Goal: Find specific page/section: Find specific page/section

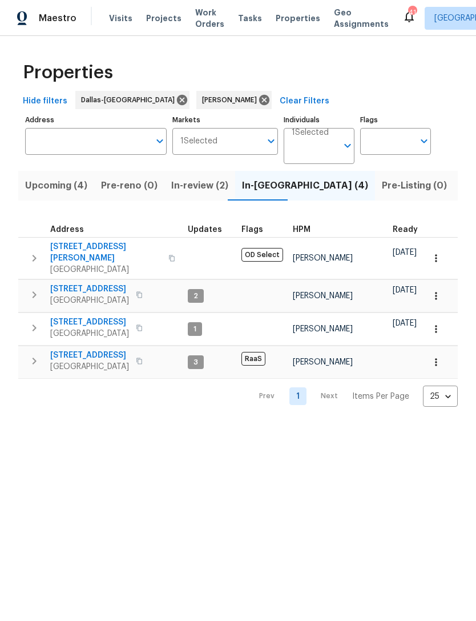
click at [179, 182] on span "In-review (2)" at bounding box center [199, 186] width 57 height 16
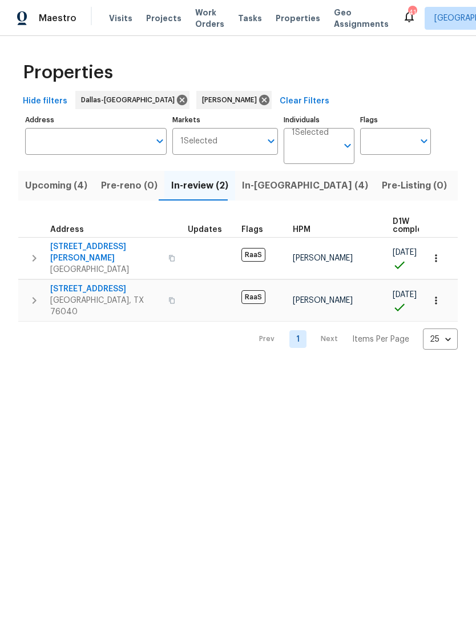
click at [54, 191] on span "Upcoming (4)" at bounding box center [56, 186] width 62 height 16
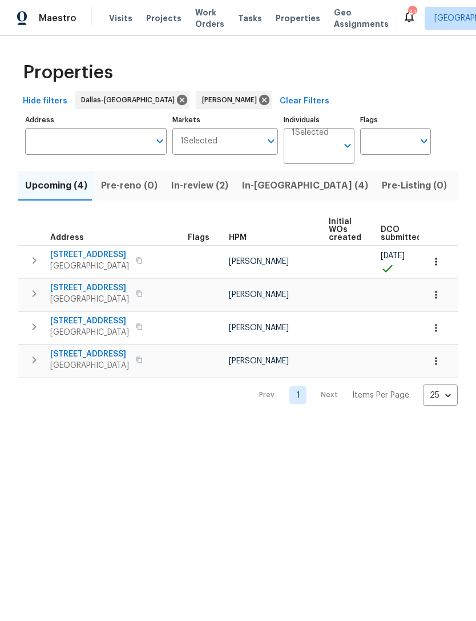
click at [461, 190] on span "Listed (8)" at bounding box center [482, 186] width 43 height 16
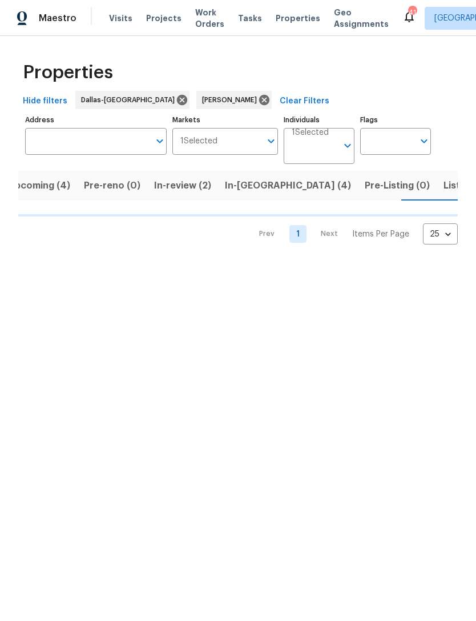
scroll to position [0, 17]
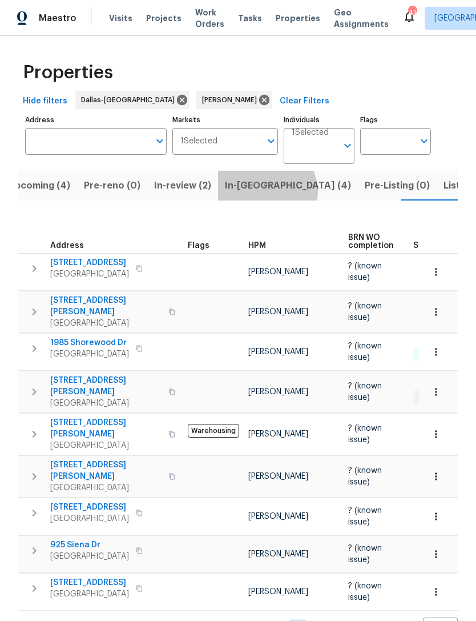
click at [258, 193] on span "In-[GEOGRAPHIC_DATA] (4)" at bounding box center [288, 186] width 126 height 16
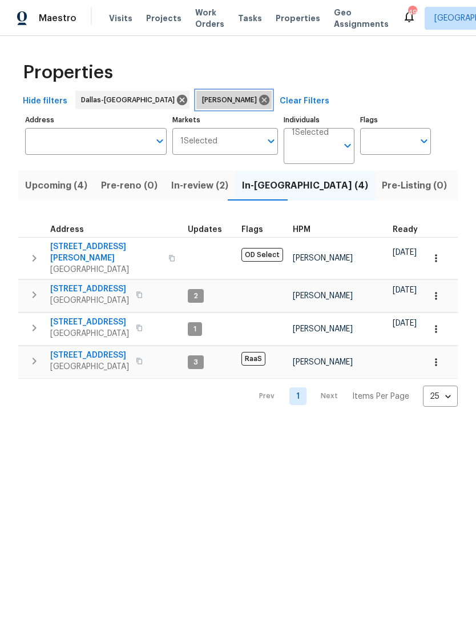
click at [259, 101] on icon at bounding box center [264, 100] width 10 height 10
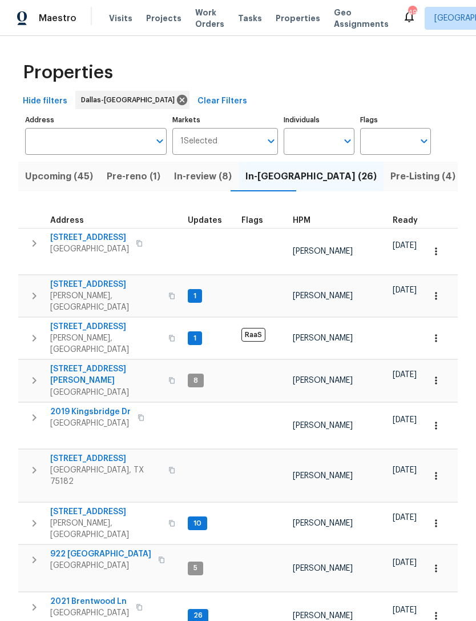
click at [332, 149] on input "Individuals" at bounding box center [311, 141] width 54 height 27
type input "[PERSON_NAME]"
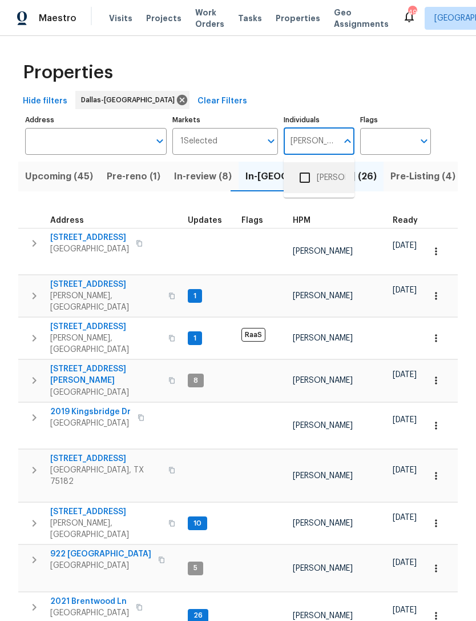
click at [326, 178] on li "[PERSON_NAME]" at bounding box center [319, 178] width 53 height 24
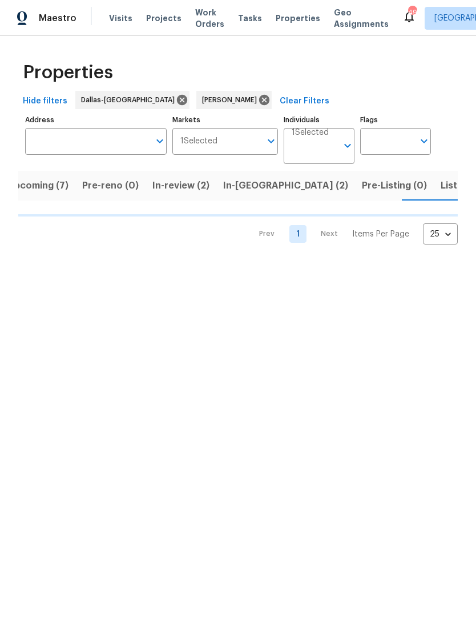
scroll to position [0, 18]
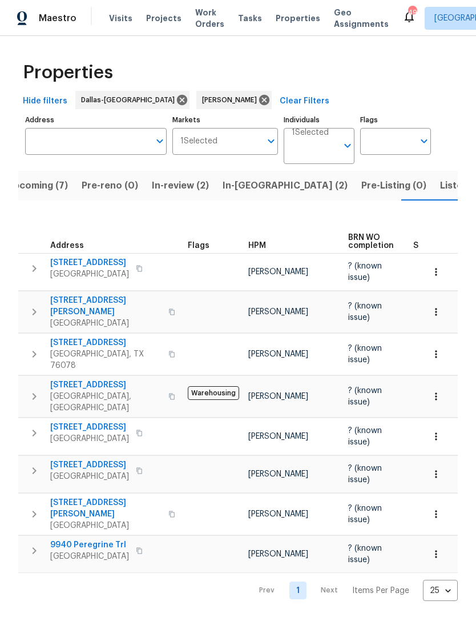
click at [440, 186] on span "Listed (11)" at bounding box center [462, 186] width 45 height 16
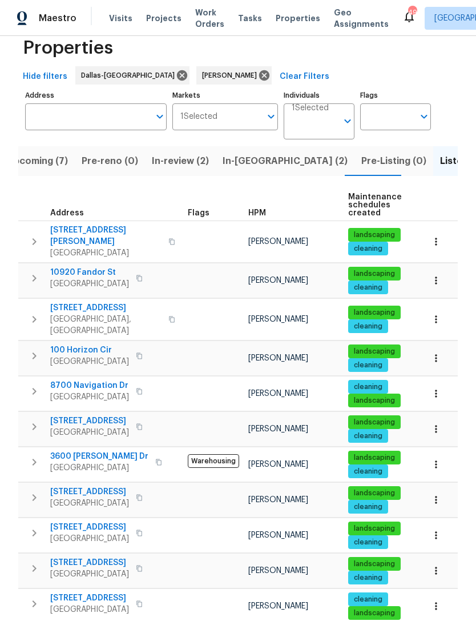
scroll to position [24, 0]
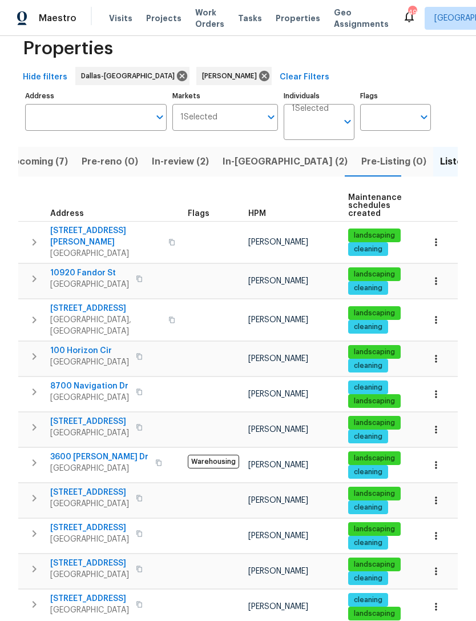
click at [240, 161] on span "In-[GEOGRAPHIC_DATA] (2)" at bounding box center [285, 162] width 125 height 16
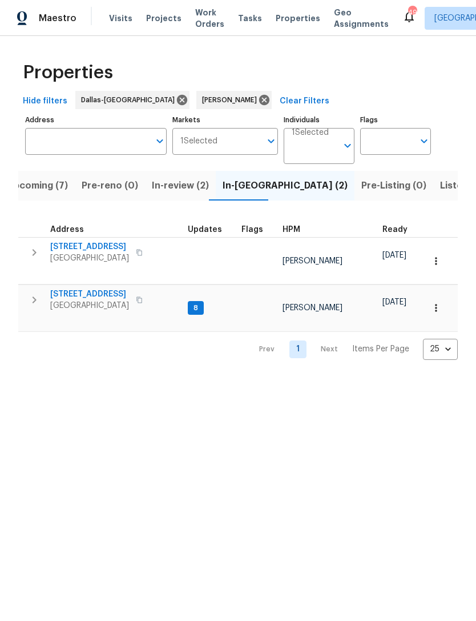
click at [161, 187] on span "In-review (2)" at bounding box center [180, 186] width 57 height 16
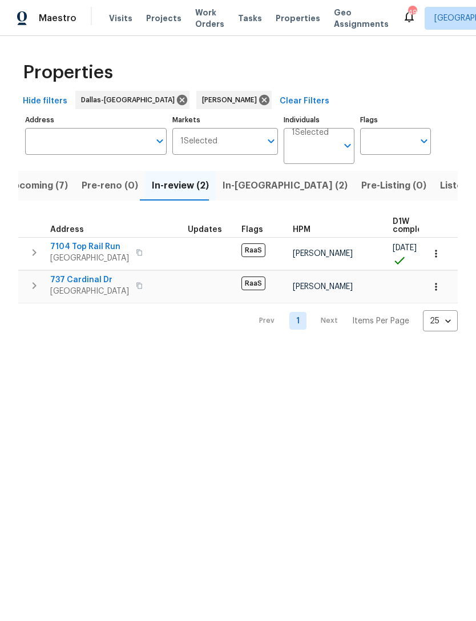
click at [33, 185] on span "Upcoming (7)" at bounding box center [37, 186] width 61 height 16
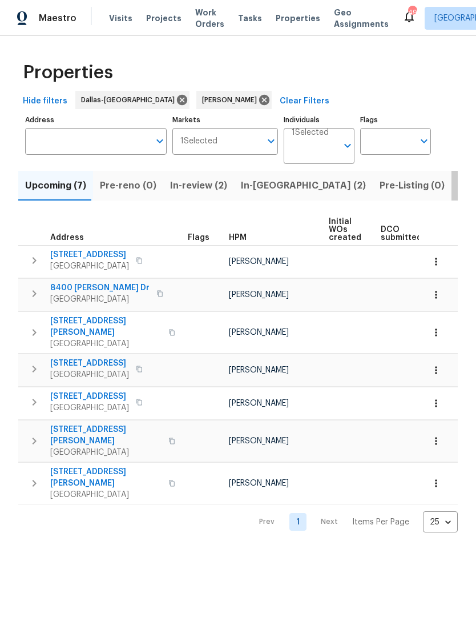
click at [459, 189] on span "Listed (11)" at bounding box center [481, 186] width 45 height 16
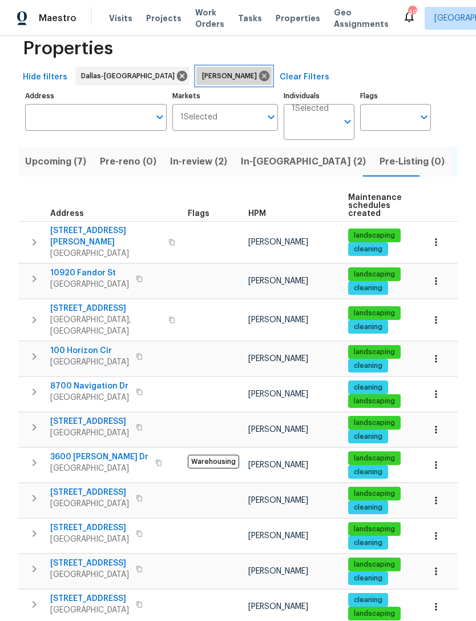
click at [259, 78] on icon at bounding box center [264, 76] width 10 height 10
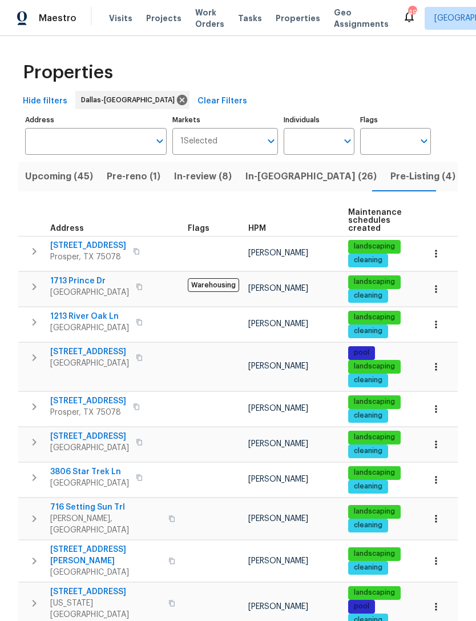
click at [319, 141] on input "Individuals" at bounding box center [311, 141] width 54 height 27
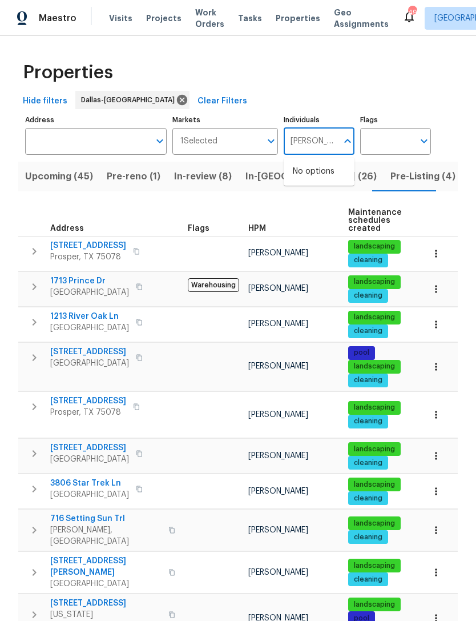
type input "[PERSON_NAME]"
click at [308, 181] on input "checkbox" at bounding box center [305, 178] width 24 height 24
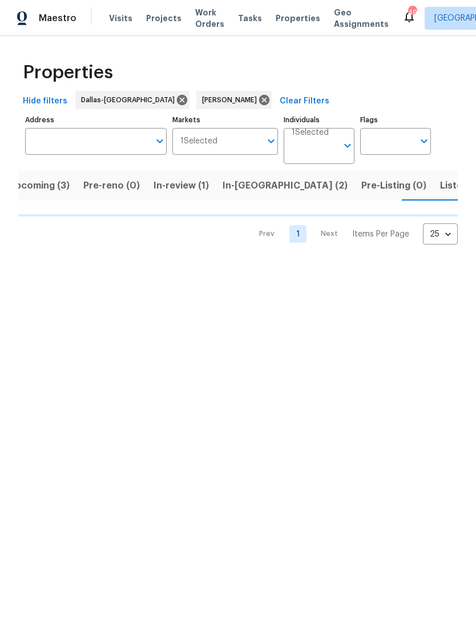
scroll to position [0, 17]
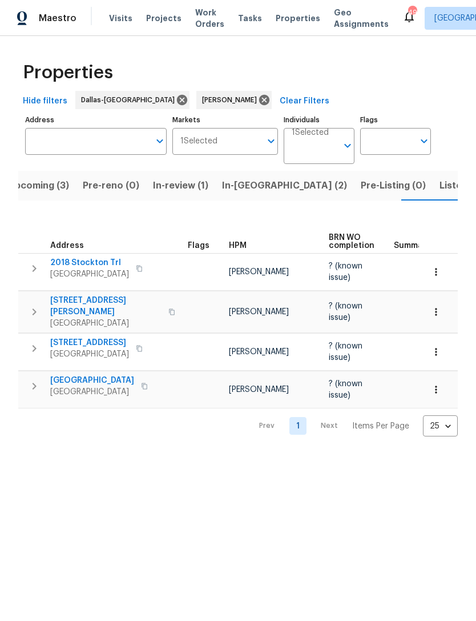
click at [440, 189] on span "Listed (11)" at bounding box center [462, 186] width 45 height 16
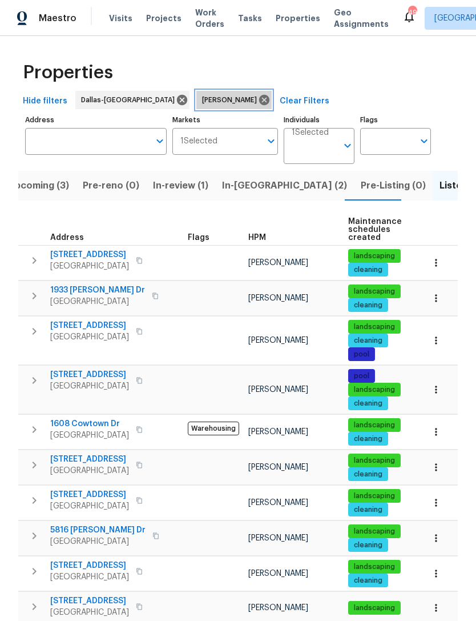
click at [259, 98] on icon at bounding box center [264, 100] width 10 height 10
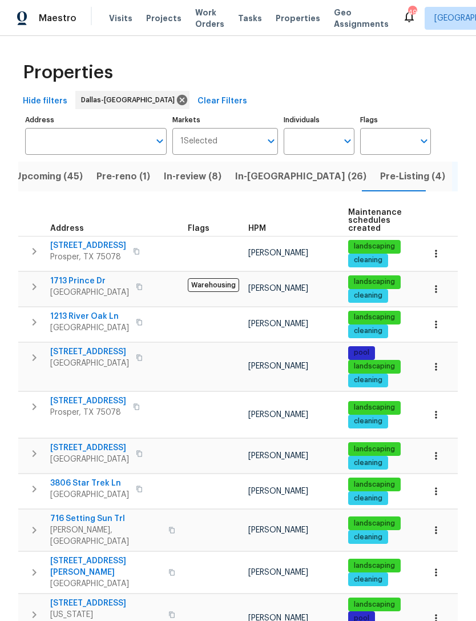
click at [316, 141] on input "Individuals" at bounding box center [311, 141] width 54 height 27
type input "[PERSON_NAME]"
click at [306, 181] on input "checkbox" at bounding box center [305, 178] width 24 height 24
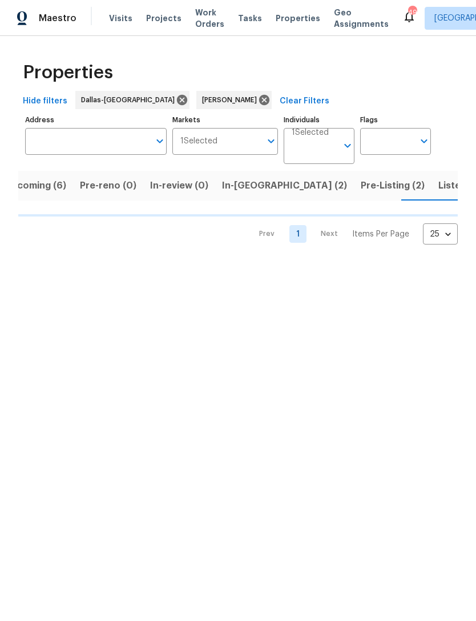
scroll to position [0, 21]
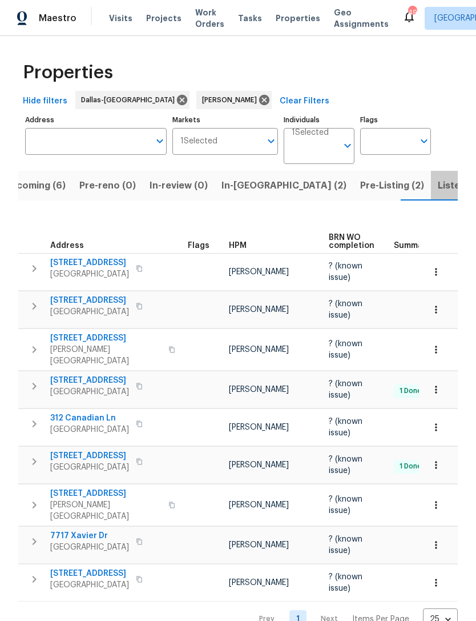
click at [438, 186] on span "Listed (18)" at bounding box center [461, 186] width 47 height 16
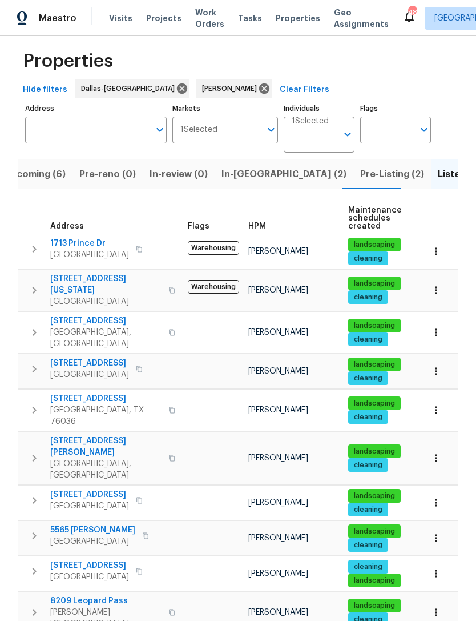
scroll to position [13, 0]
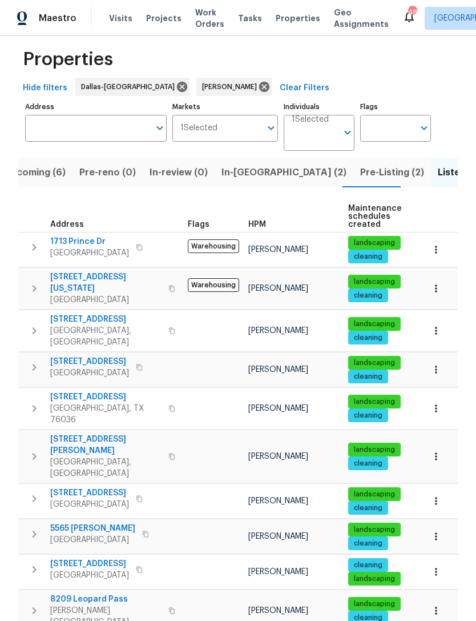
click at [326, 133] on input "Individuals" at bounding box center [315, 137] width 46 height 27
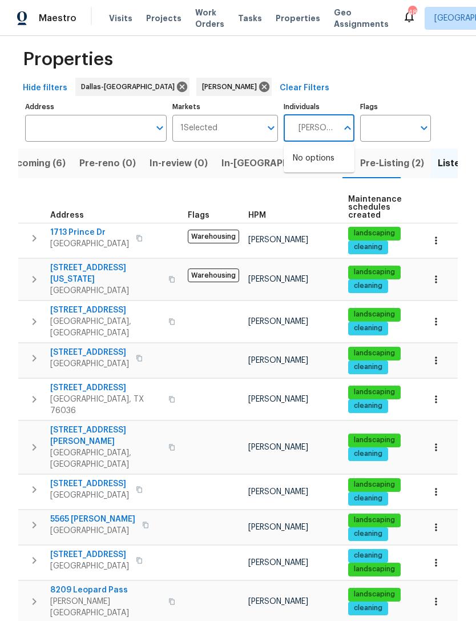
type input "[PERSON_NAME]"
click at [316, 169] on input "checkbox" at bounding box center [305, 165] width 24 height 24
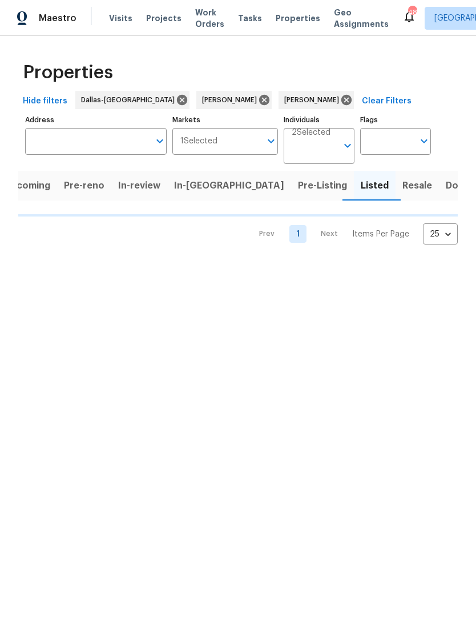
scroll to position [0, 10]
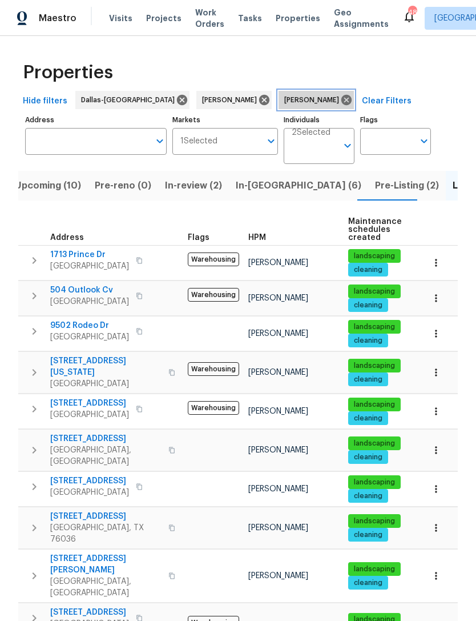
click at [290, 106] on div "[PERSON_NAME]" at bounding box center [316, 100] width 75 height 18
click at [340, 103] on icon at bounding box center [346, 100] width 13 height 13
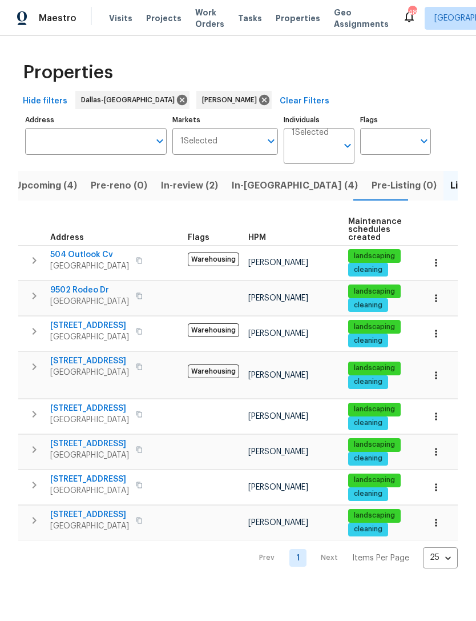
click at [258, 187] on span "In-[GEOGRAPHIC_DATA] (4)" at bounding box center [295, 186] width 126 height 16
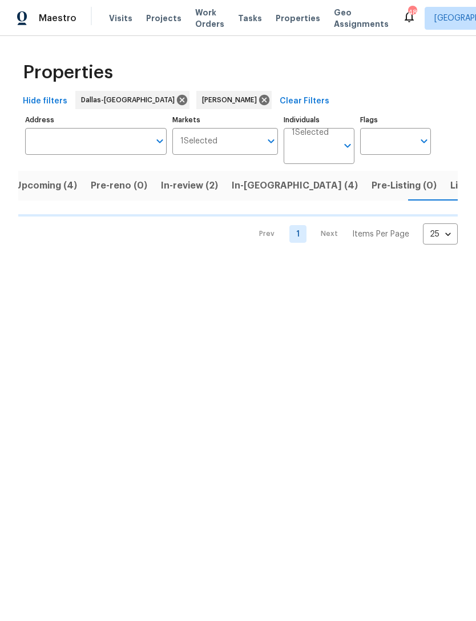
scroll to position [0, 17]
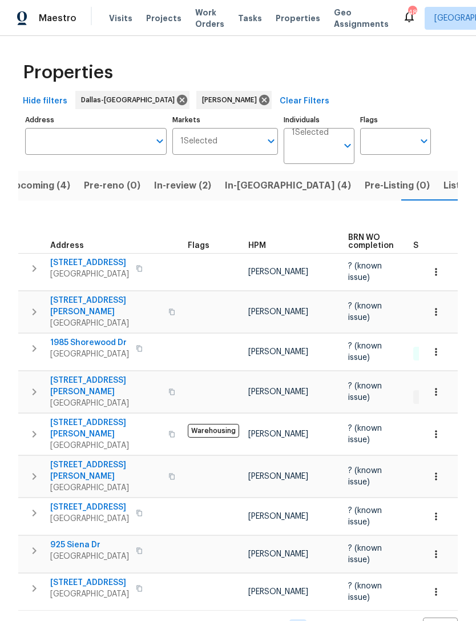
click at [43, 183] on span "Upcoming (4)" at bounding box center [39, 186] width 62 height 16
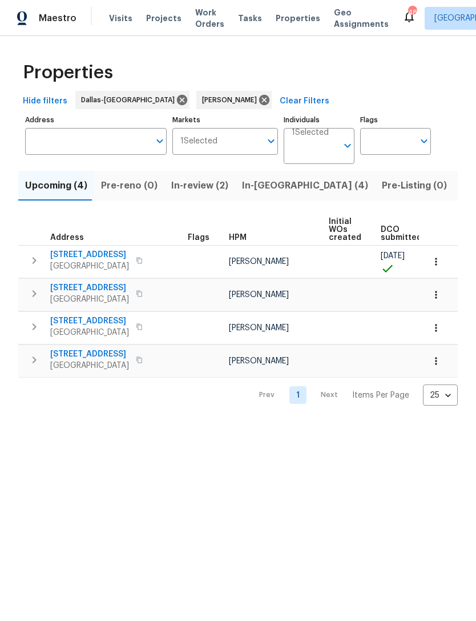
click at [181, 186] on span "In-review (2)" at bounding box center [199, 186] width 57 height 16
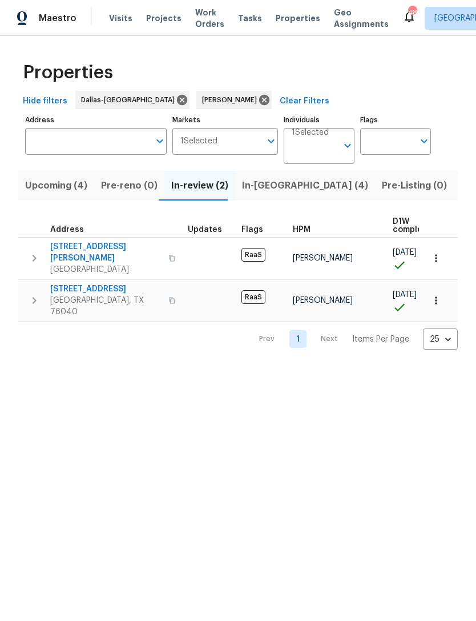
click at [271, 195] on button "In-[GEOGRAPHIC_DATA] (4)" at bounding box center [305, 186] width 140 height 30
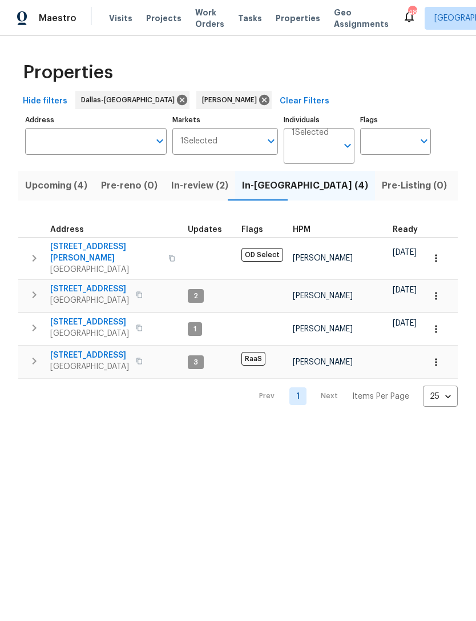
click at [461, 186] on span "Listed (8)" at bounding box center [482, 186] width 43 height 16
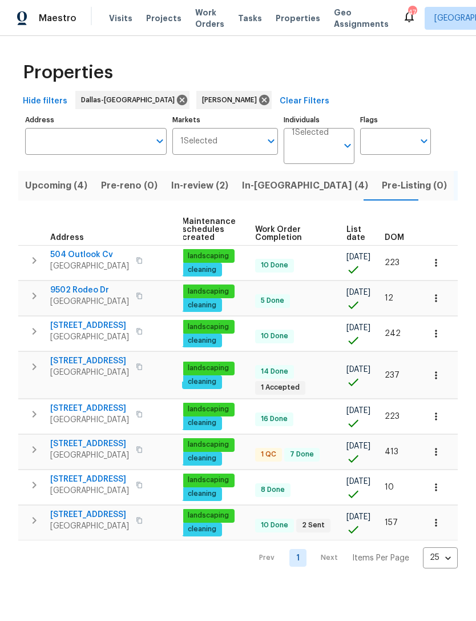
scroll to position [0, 166]
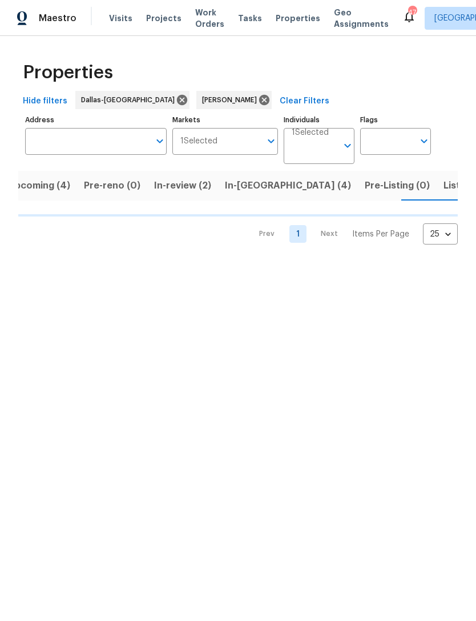
scroll to position [0, 17]
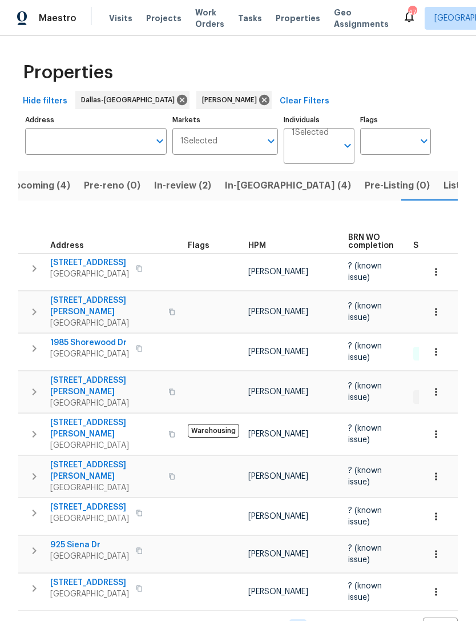
click at [444, 189] on span "Listed (8)" at bounding box center [465, 186] width 43 height 16
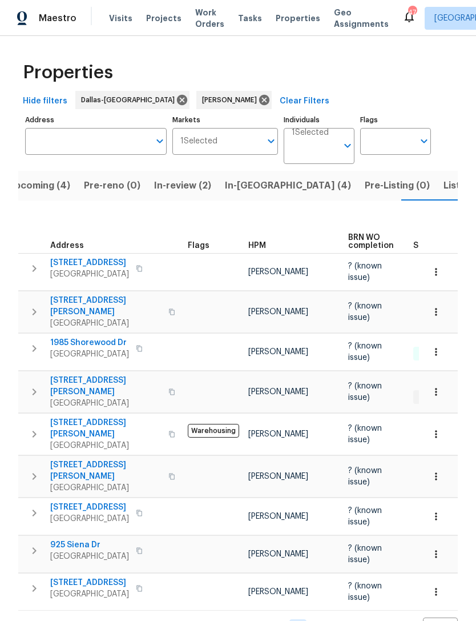
click at [231, 185] on span "In-[GEOGRAPHIC_DATA] (4)" at bounding box center [288, 186] width 126 height 16
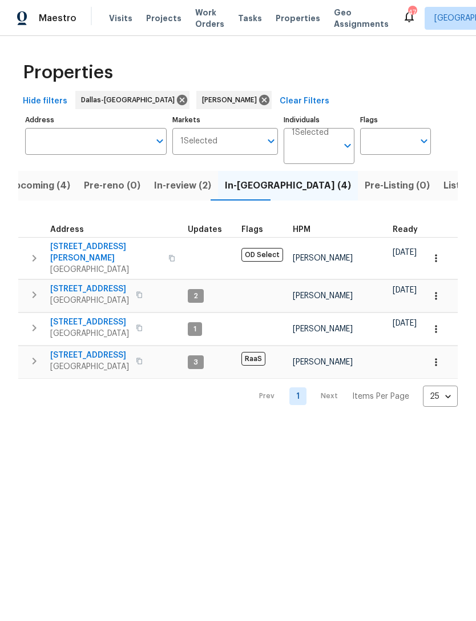
click at [54, 184] on span "Upcoming (4)" at bounding box center [39, 186] width 62 height 16
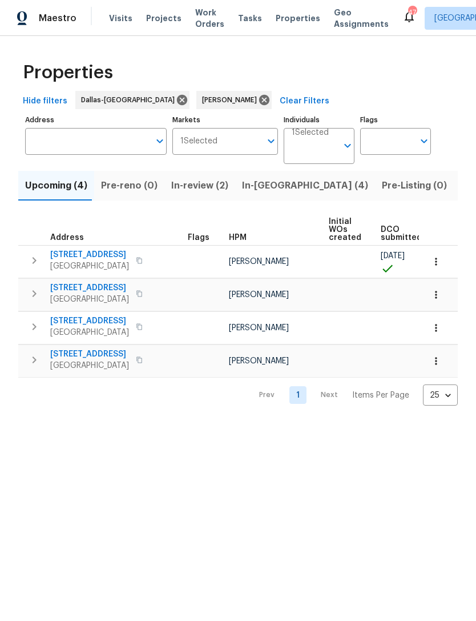
click at [186, 182] on span "In-review (2)" at bounding box center [199, 186] width 57 height 16
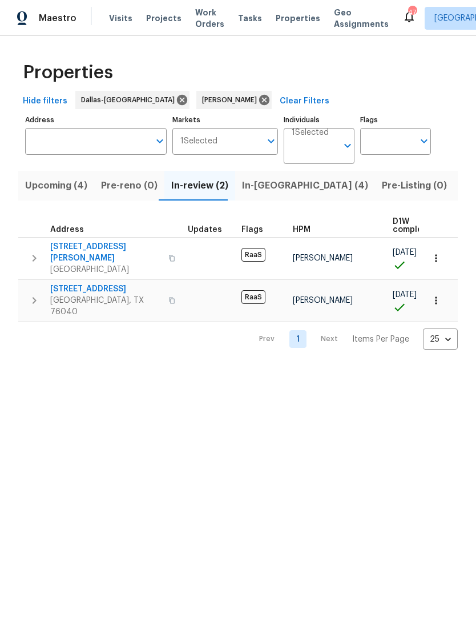
click at [461, 192] on span "Listed (8)" at bounding box center [482, 186] width 43 height 16
